Goal: Information Seeking & Learning: Learn about a topic

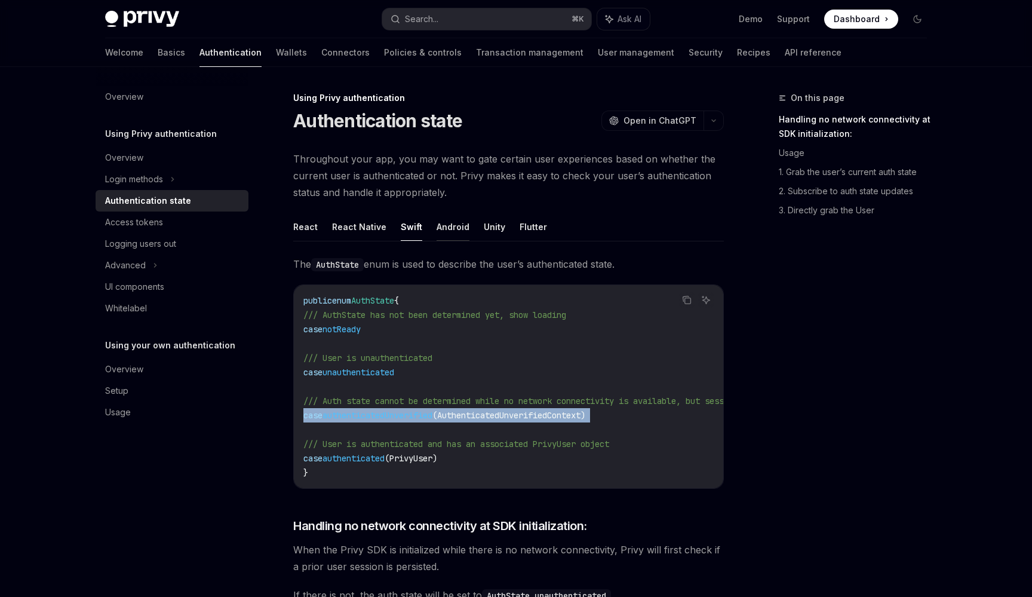
click at [451, 234] on button "Android" at bounding box center [453, 227] width 33 height 28
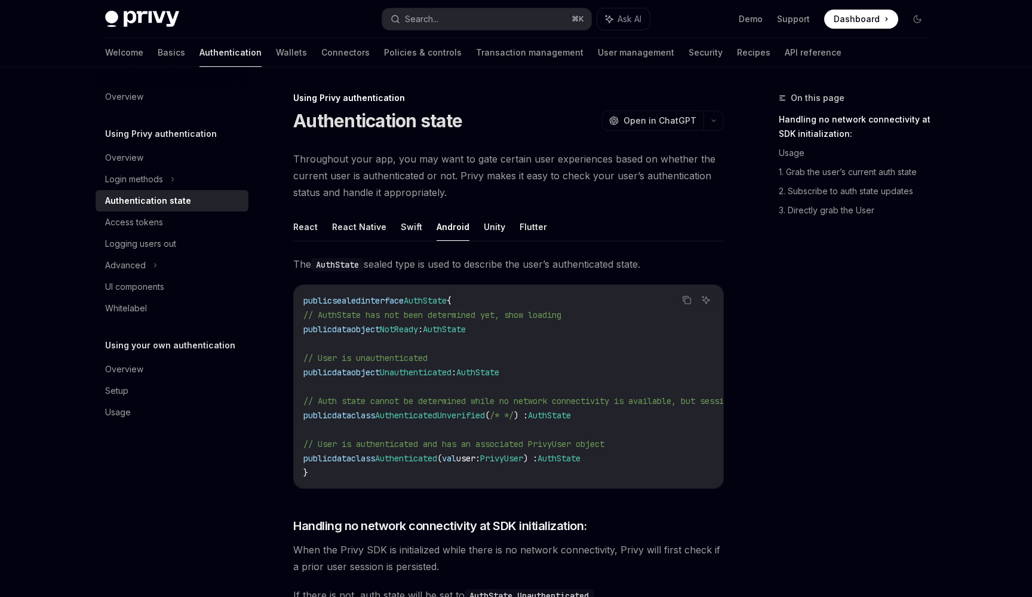
click at [417, 232] on ul "React React Native Swift Android Unity Flutter" at bounding box center [508, 227] width 431 height 29
click at [411, 231] on button "Swift" at bounding box center [412, 227] width 22 height 28
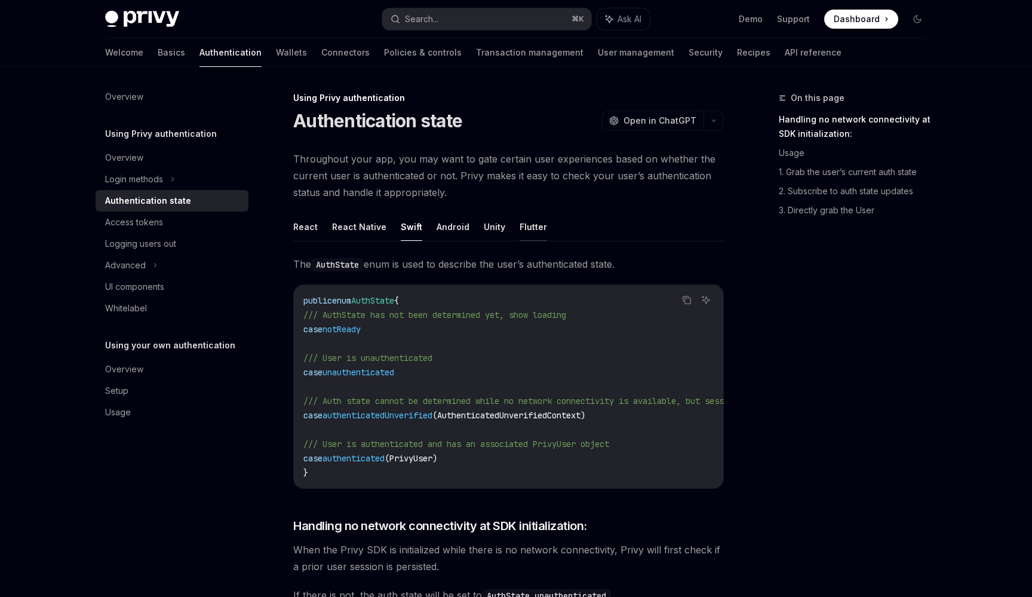
click at [526, 228] on button "Flutter" at bounding box center [533, 227] width 27 height 28
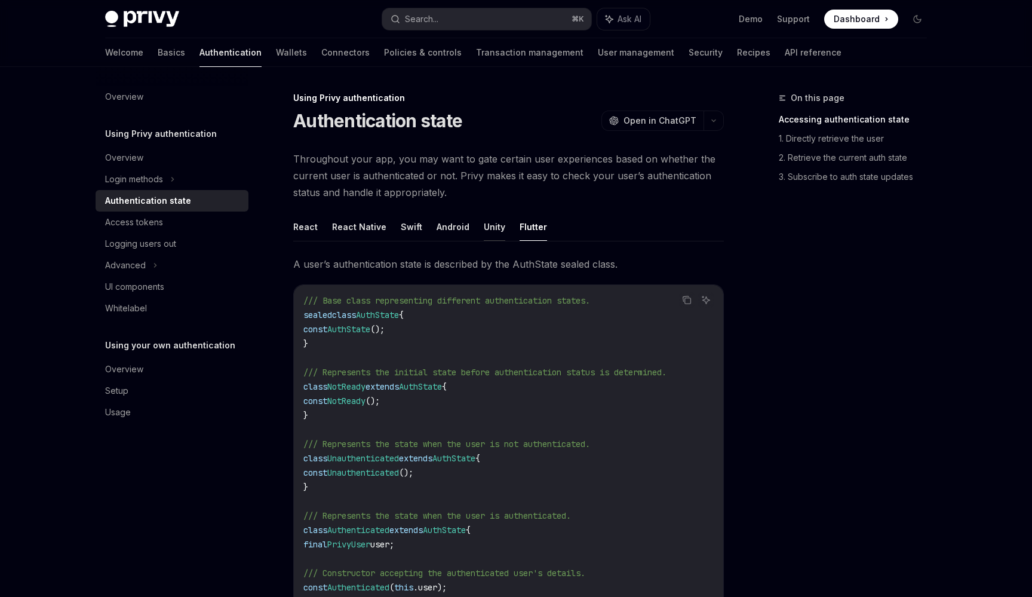
click at [484, 228] on button "Unity" at bounding box center [495, 227] width 22 height 28
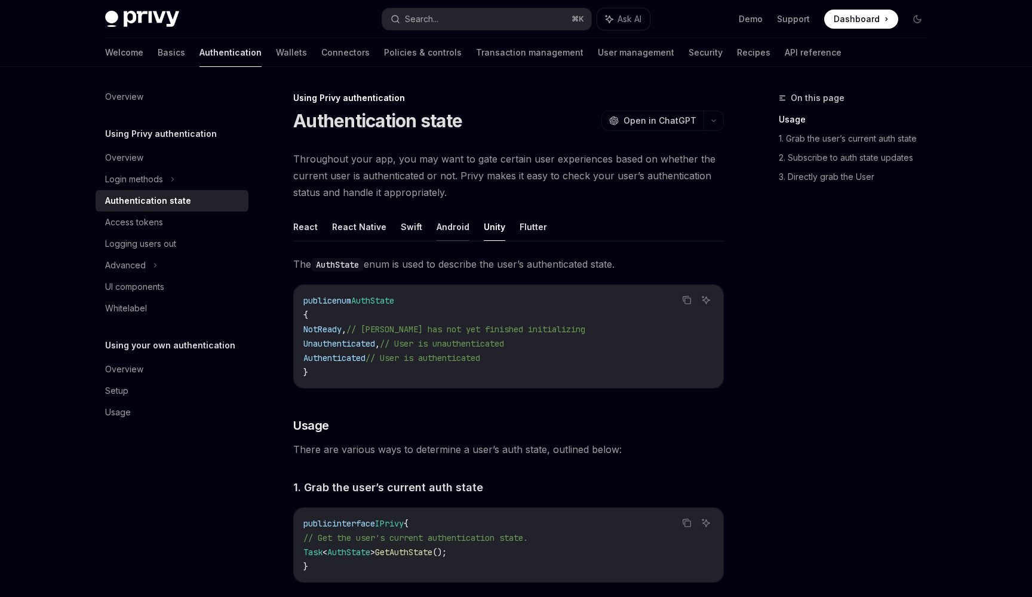
click at [462, 228] on button "Android" at bounding box center [453, 227] width 33 height 28
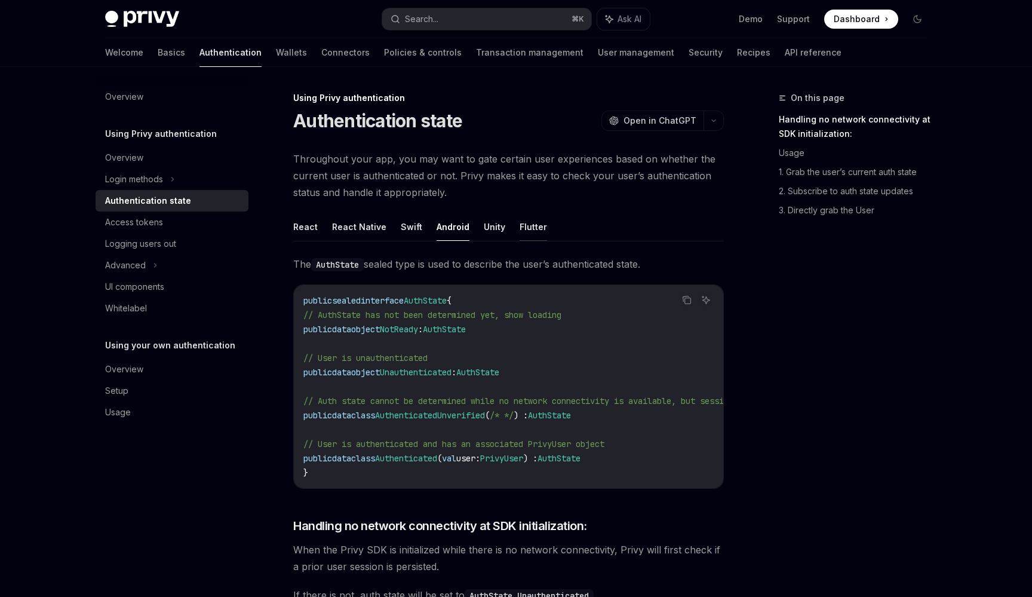
click at [527, 228] on button "Flutter" at bounding box center [533, 227] width 27 height 28
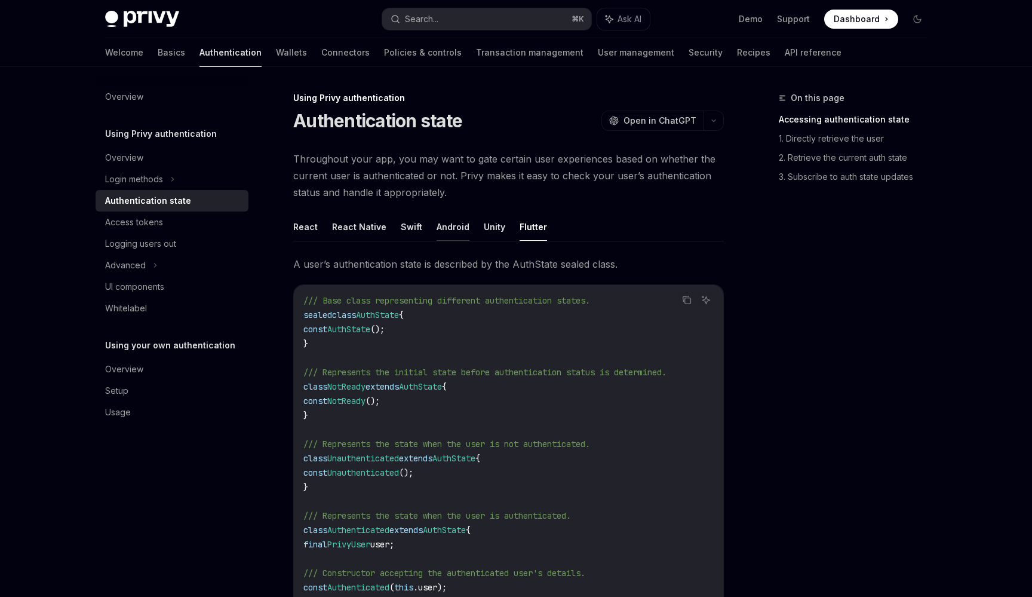
click at [448, 228] on button "Android" at bounding box center [453, 227] width 33 height 28
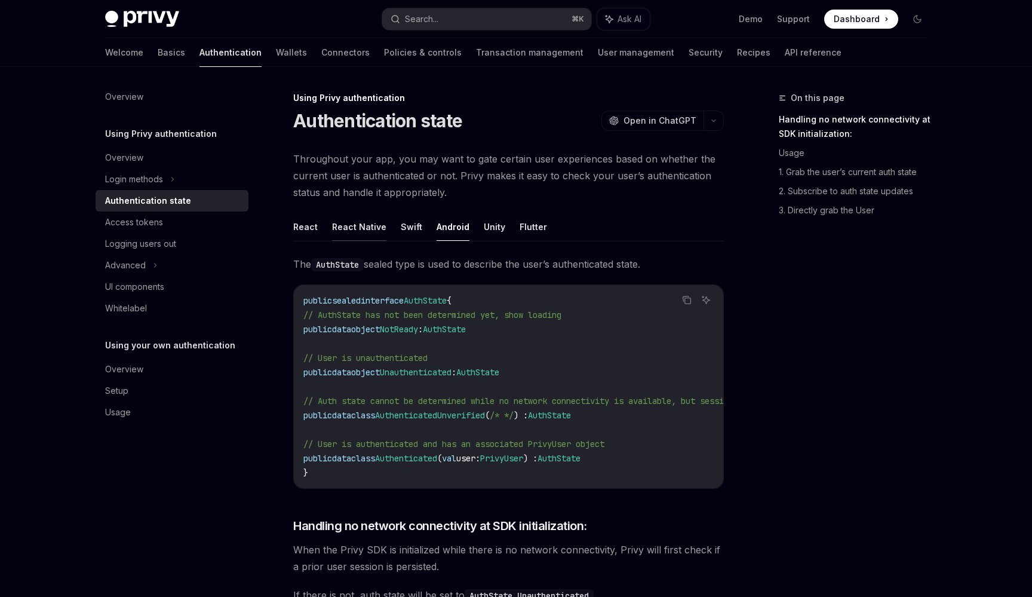
click at [348, 240] on button "React Native" at bounding box center [359, 227] width 54 height 28
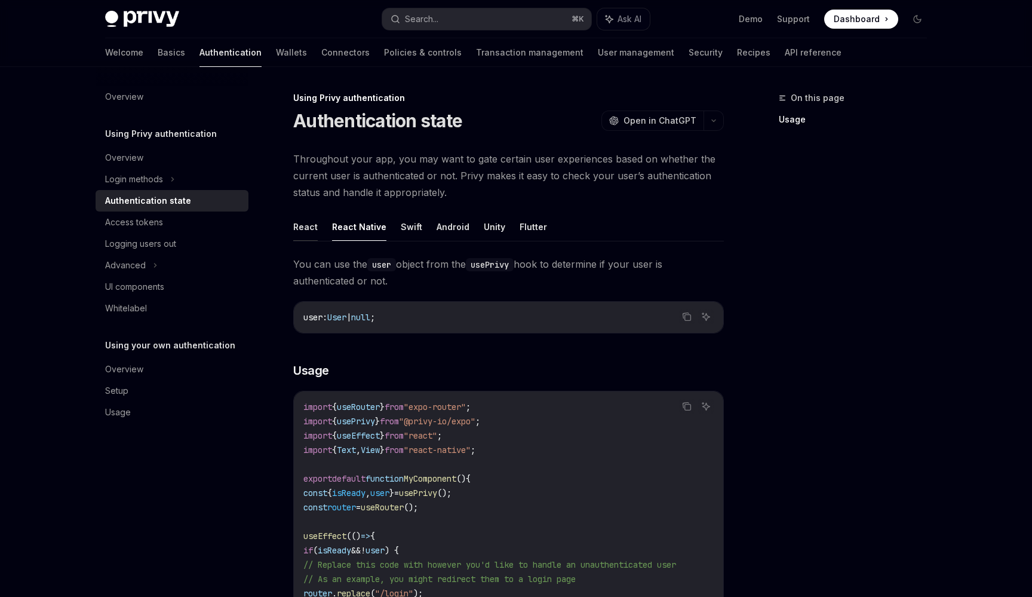
click at [298, 236] on button "React" at bounding box center [305, 227] width 24 height 28
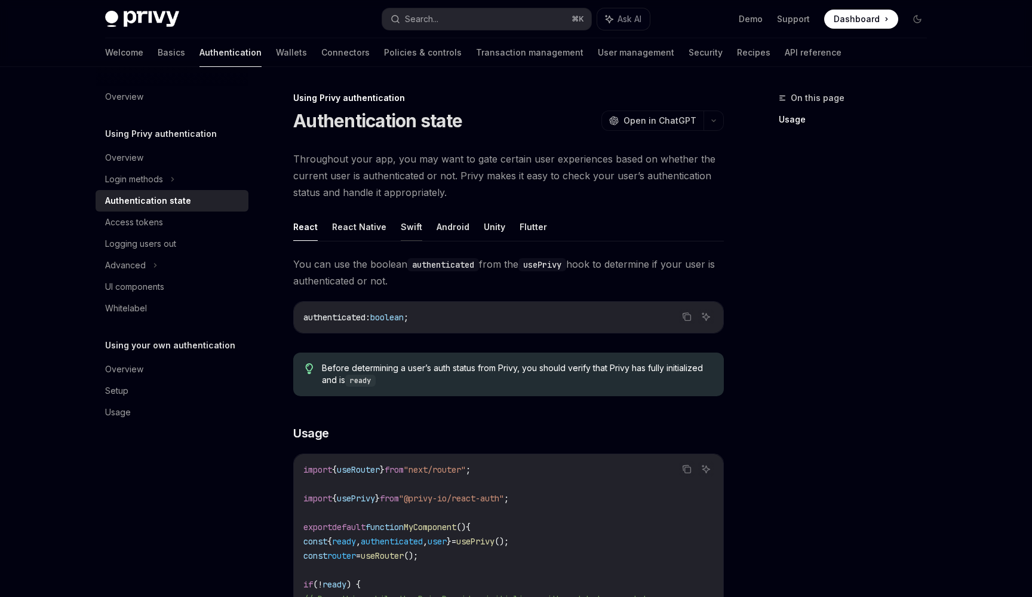
click at [401, 236] on button "Swift" at bounding box center [412, 227] width 22 height 28
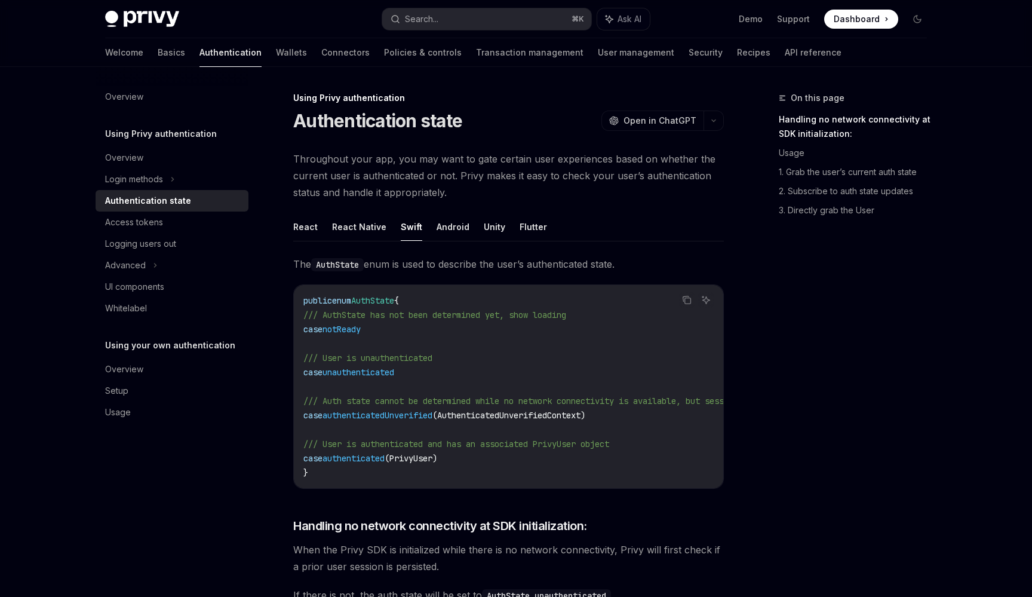
click at [504, 236] on ul "React React Native Swift Android Unity Flutter" at bounding box center [508, 227] width 431 height 29
click at [493, 234] on button "Unity" at bounding box center [495, 227] width 22 height 28
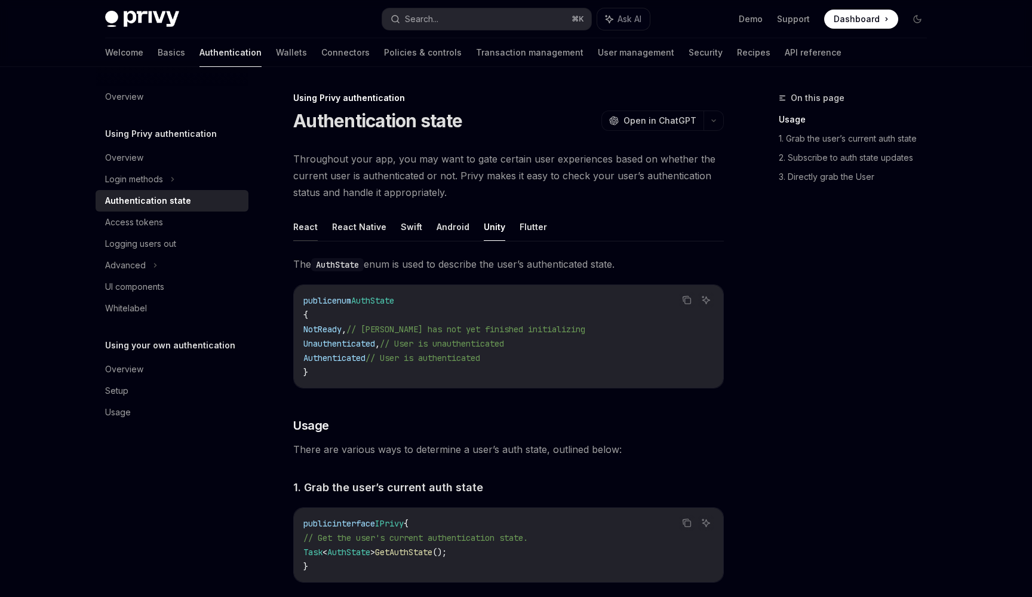
click at [312, 234] on button "React" at bounding box center [305, 227] width 24 height 28
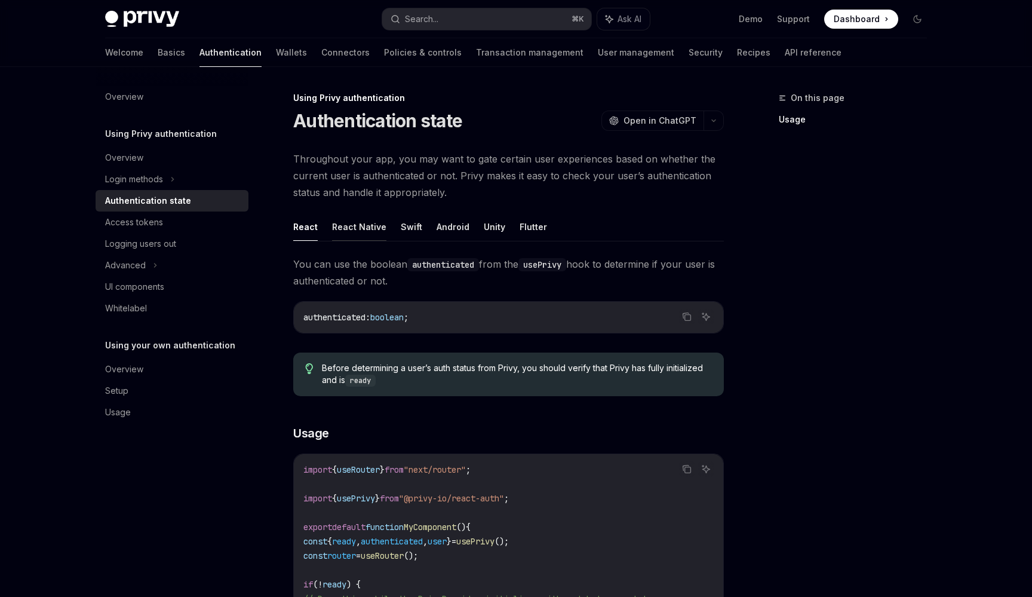
click at [345, 234] on button "React Native" at bounding box center [359, 227] width 54 height 28
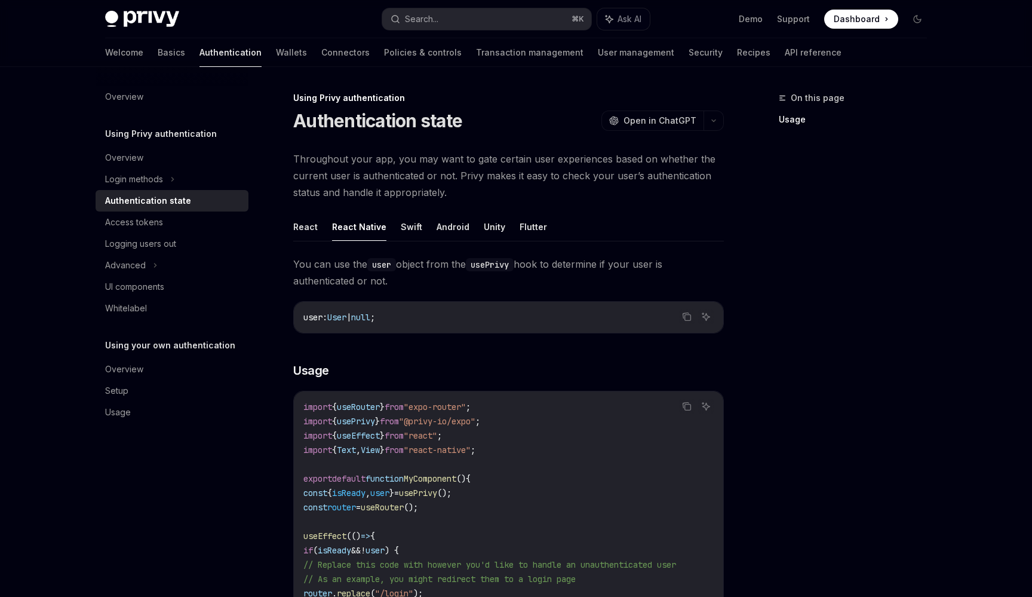
click at [418, 233] on ul "React React Native Swift Android Unity Flutter" at bounding box center [508, 227] width 431 height 29
click at [408, 224] on button "Swift" at bounding box center [412, 227] width 22 height 28
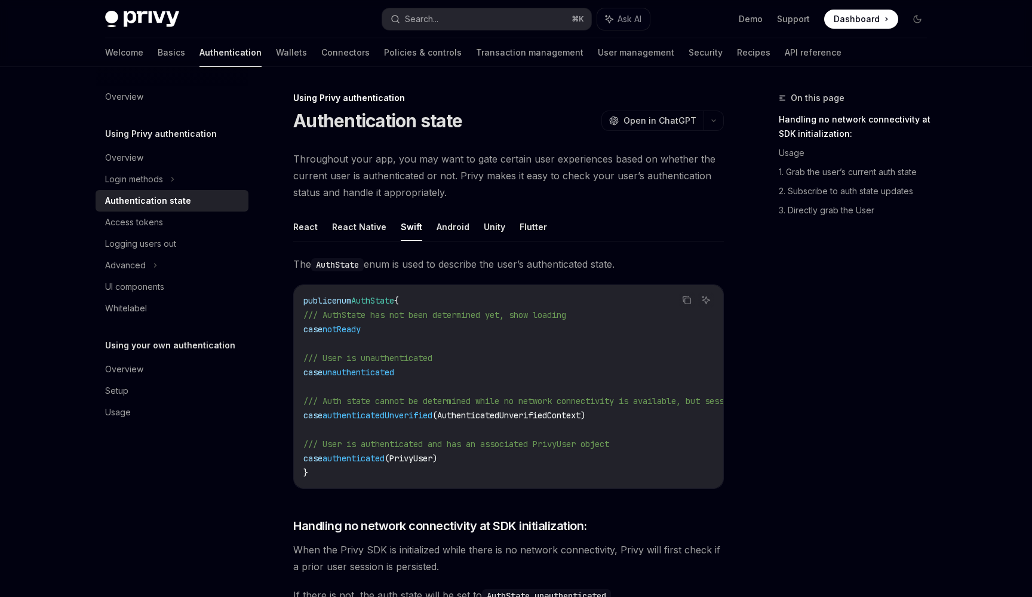
click at [306, 234] on button "React" at bounding box center [305, 227] width 24 height 28
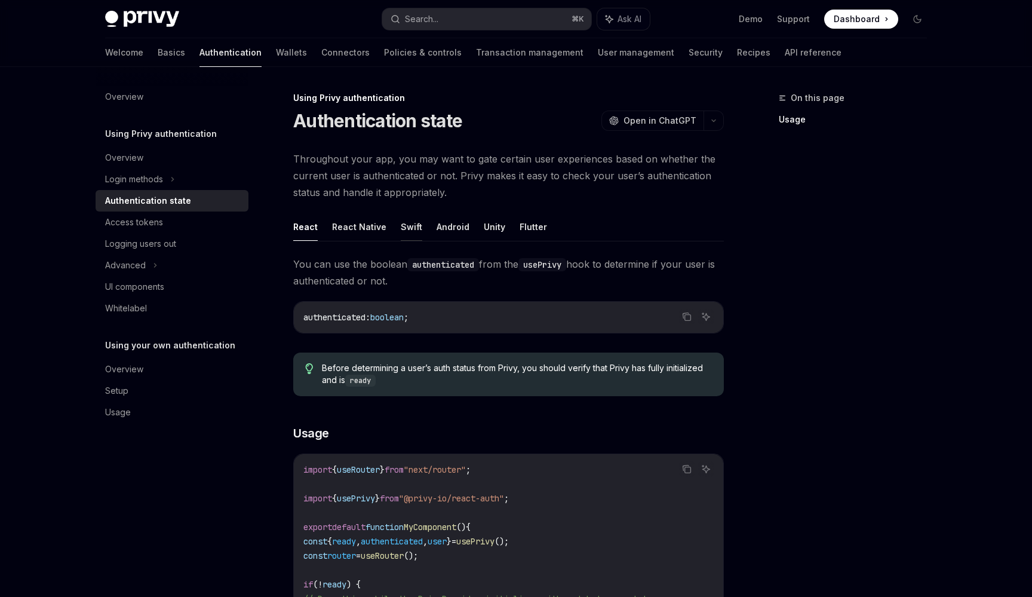
click at [401, 228] on button "Swift" at bounding box center [412, 227] width 22 height 28
type textarea "*"
